Goal: Information Seeking & Learning: Learn about a topic

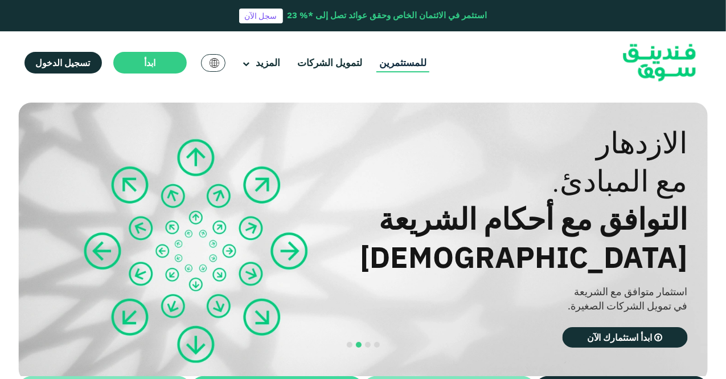
click at [405, 65] on link "للمستثمرين" at bounding box center [402, 63] width 53 height 19
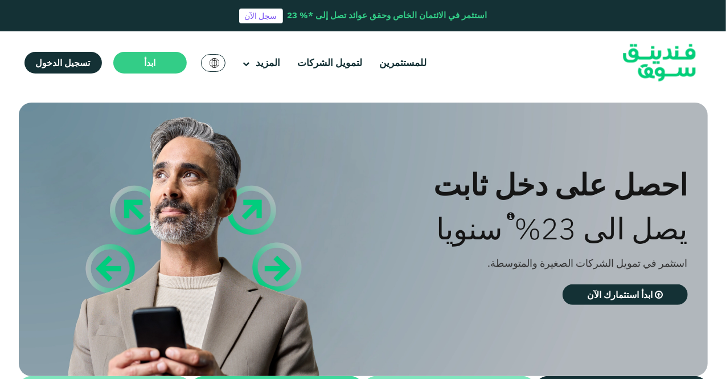
type tc-range-slider "4"
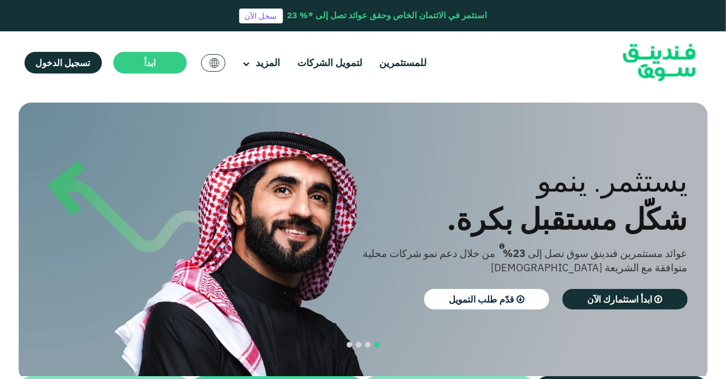
click at [210, 60] on img at bounding box center [215, 63] width 10 height 10
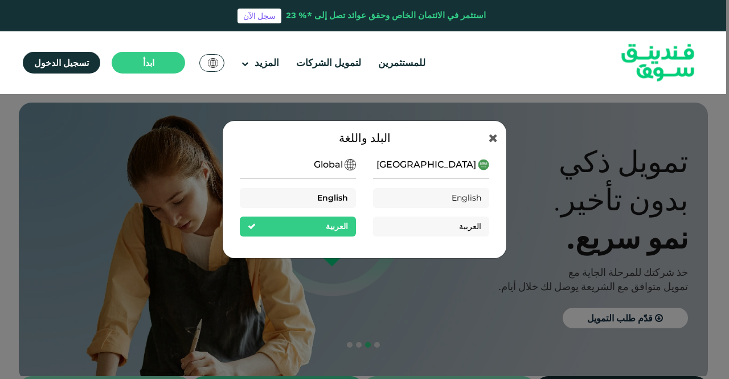
click at [339, 189] on div "English" at bounding box center [298, 198] width 116 height 20
